Goal: Use online tool/utility: Use online tool/utility

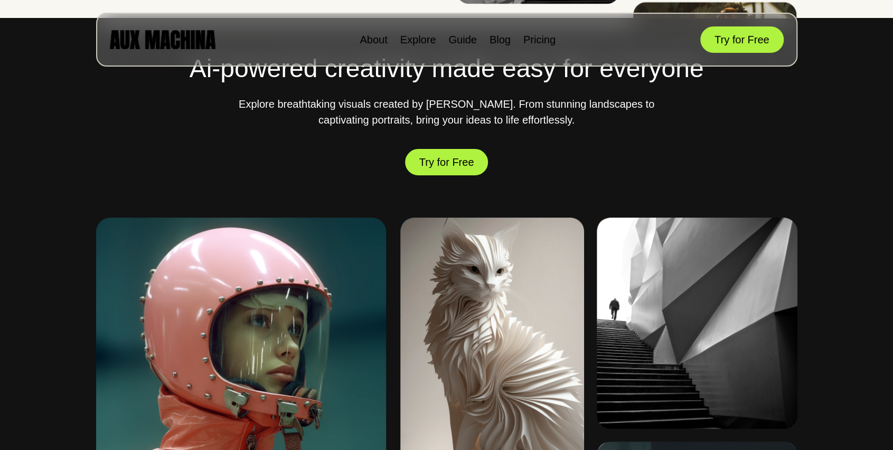
scroll to position [317, 0]
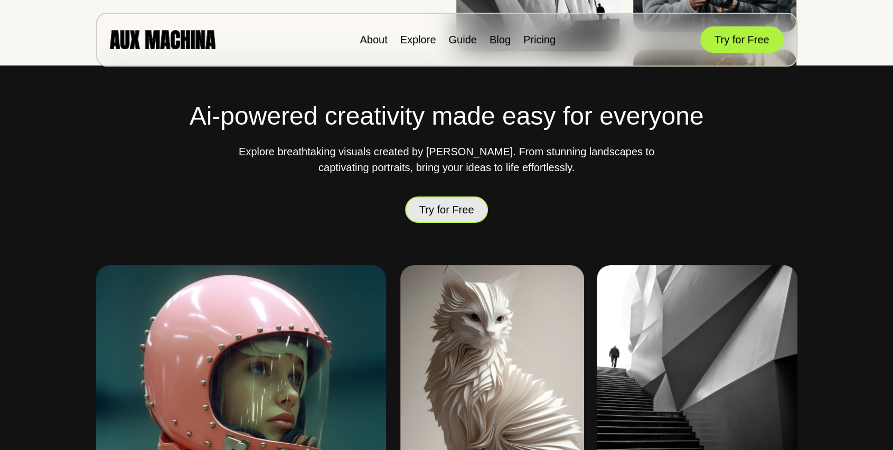
click at [469, 201] on button "Try for Free" at bounding box center [446, 209] width 83 height 26
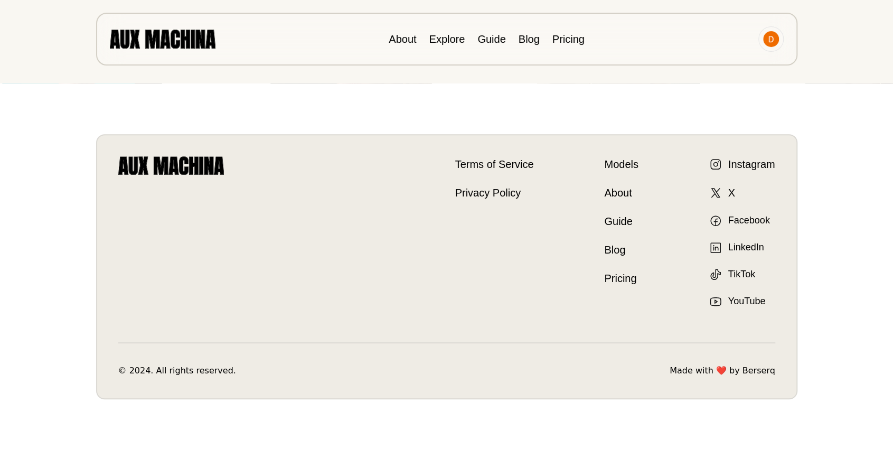
scroll to position [56, 0]
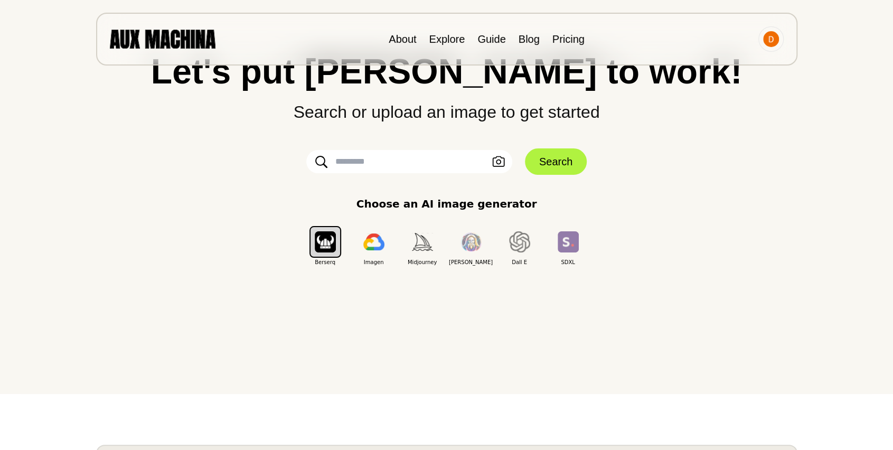
click at [458, 173] on input "text" at bounding box center [409, 161] width 206 height 23
click at [595, 125] on p "Search or upload an image to get started" at bounding box center [446, 107] width 850 height 36
click at [551, 125] on p "Search or upload an image to get started" at bounding box center [446, 107] width 850 height 36
click at [497, 167] on icon "button" at bounding box center [498, 161] width 13 height 11
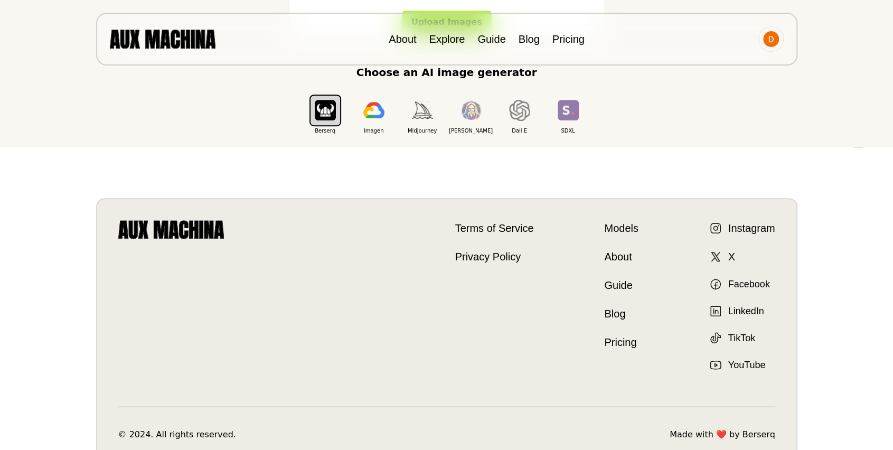
scroll to position [475, 0]
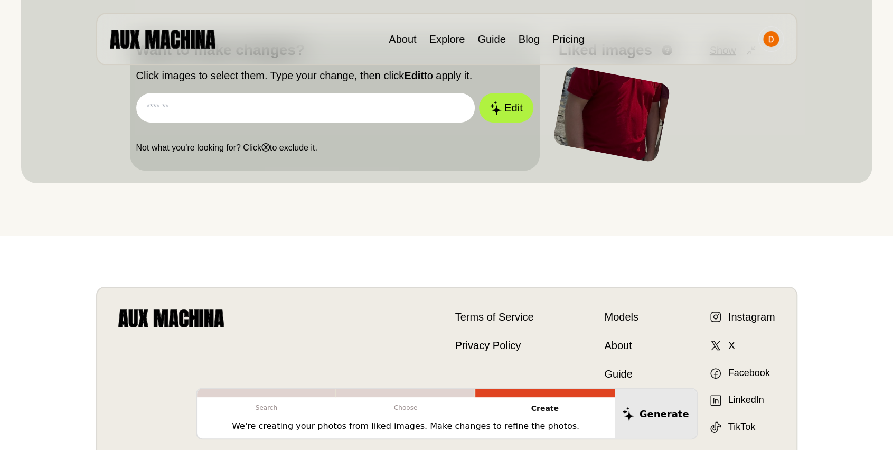
scroll to position [211, 0]
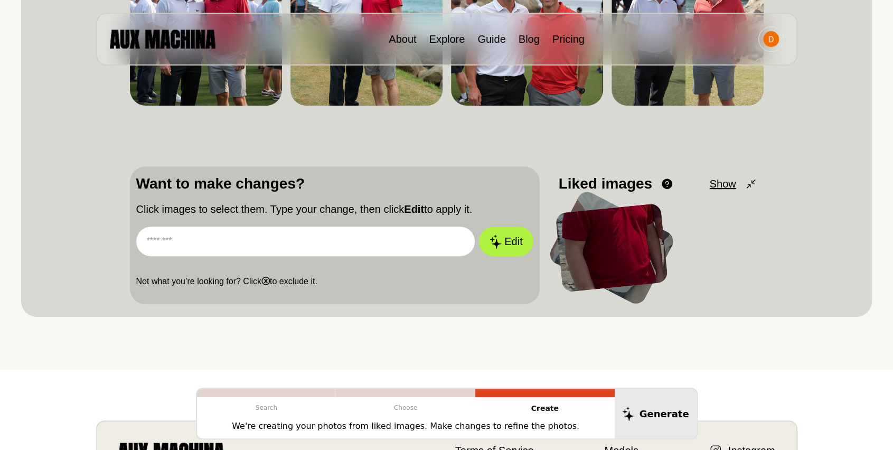
click at [723, 183] on span "Show" at bounding box center [722, 184] width 26 height 16
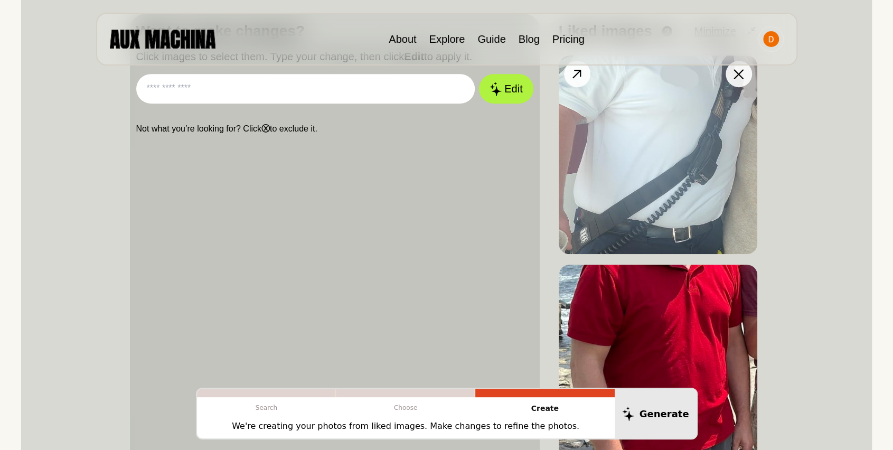
scroll to position [264, 0]
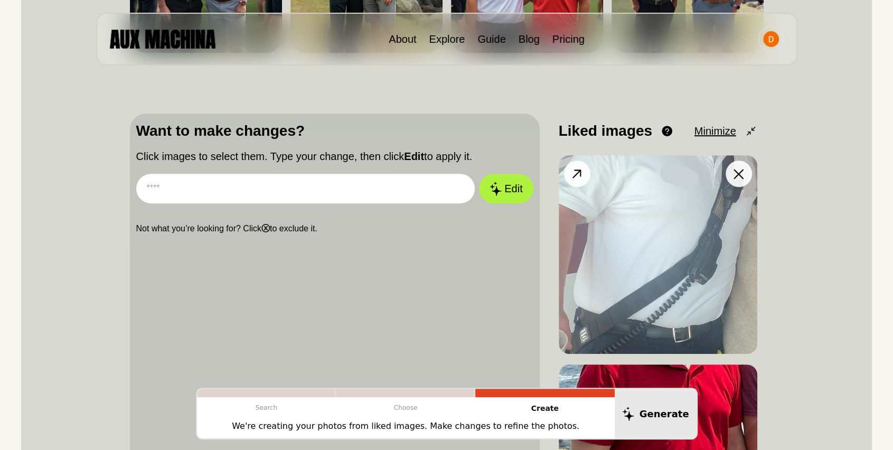
click at [702, 172] on img at bounding box center [657, 254] width 198 height 198
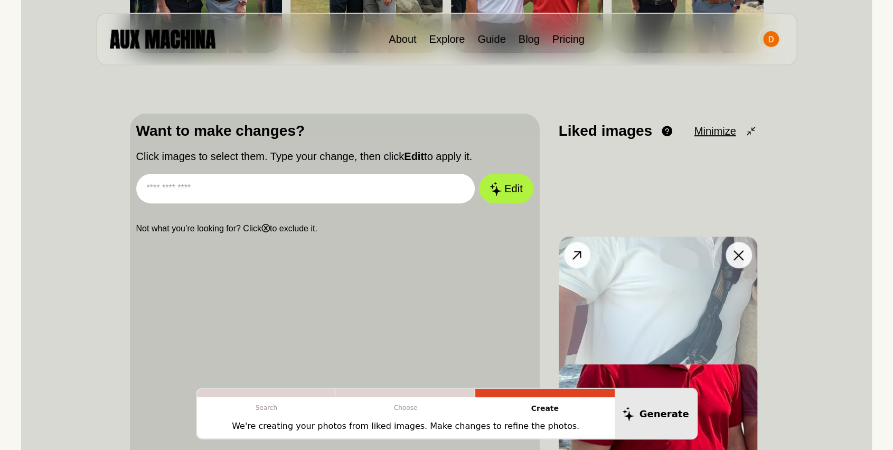
drag, startPoint x: 658, startPoint y: 211, endPoint x: 635, endPoint y: 272, distance: 65.0
click at [641, 284] on img at bounding box center [657, 335] width 198 height 198
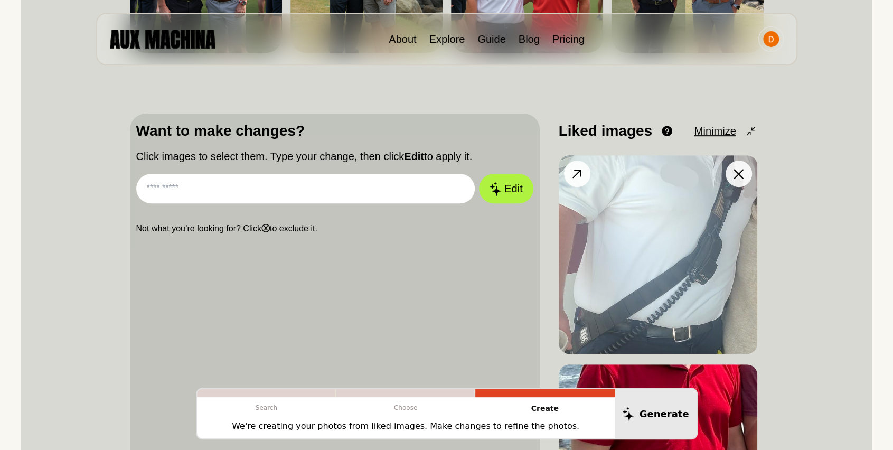
click at [567, 171] on button at bounding box center [577, 173] width 26 height 26
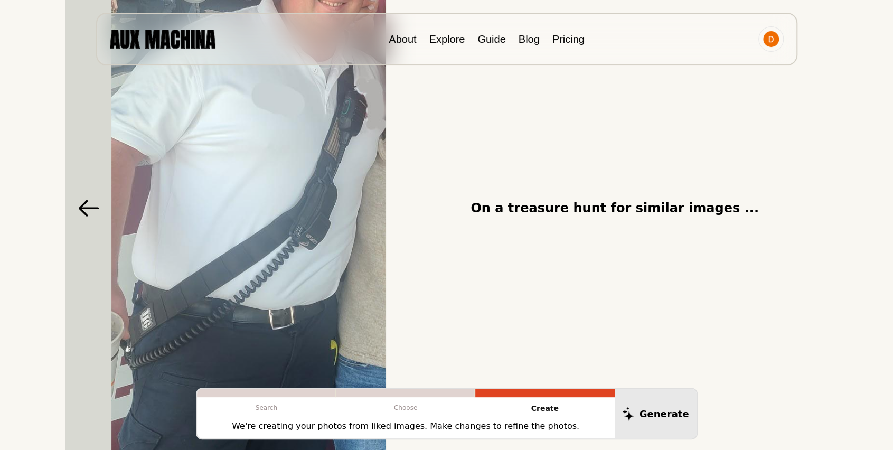
click at [718, 129] on div "On a treasure hunt for similar images ..." at bounding box center [614, 208] width 425 height 652
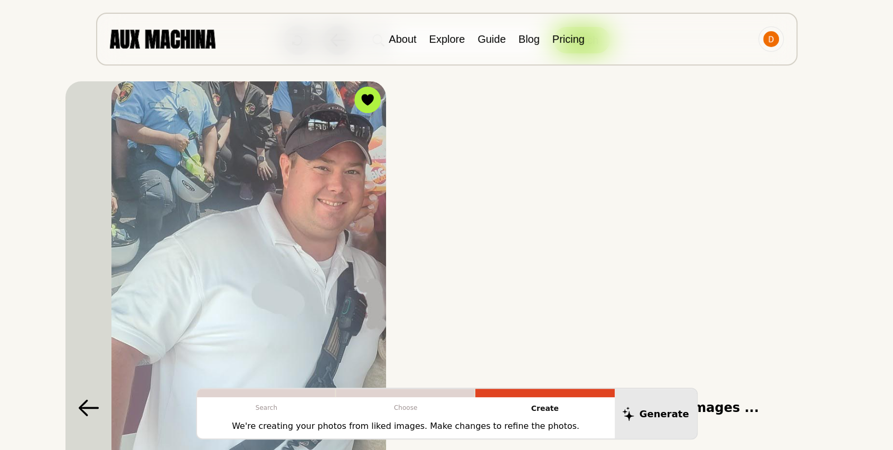
scroll to position [0, 0]
